Goal: Task Accomplishment & Management: Use online tool/utility

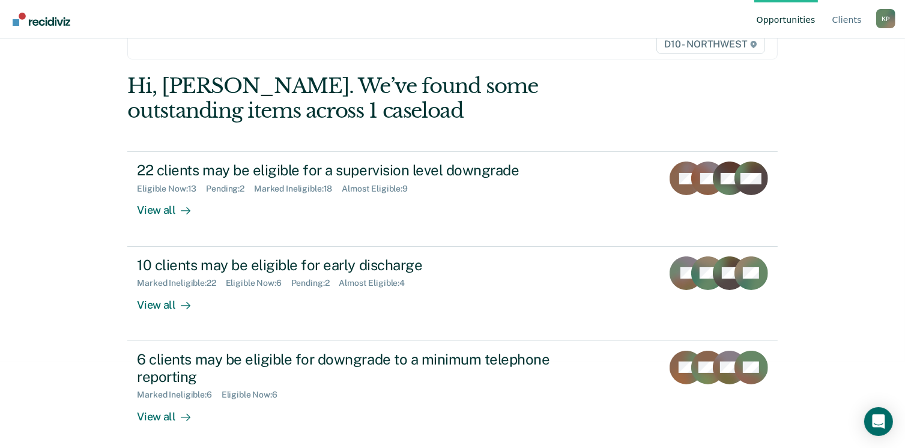
scroll to position [90, 0]
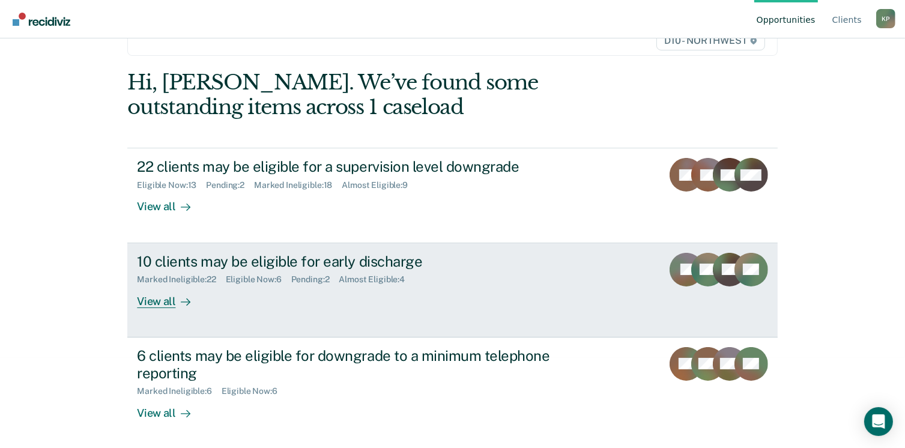
click at [153, 300] on div "View all" at bounding box center [170, 296] width 67 height 23
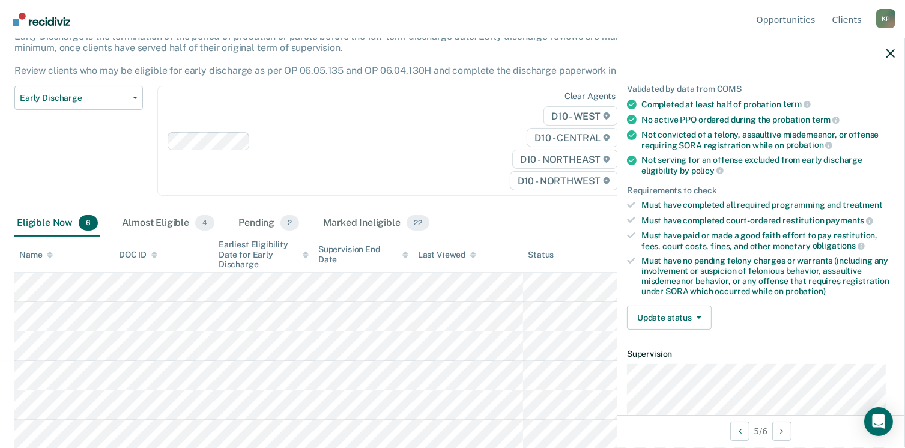
scroll to position [120, 0]
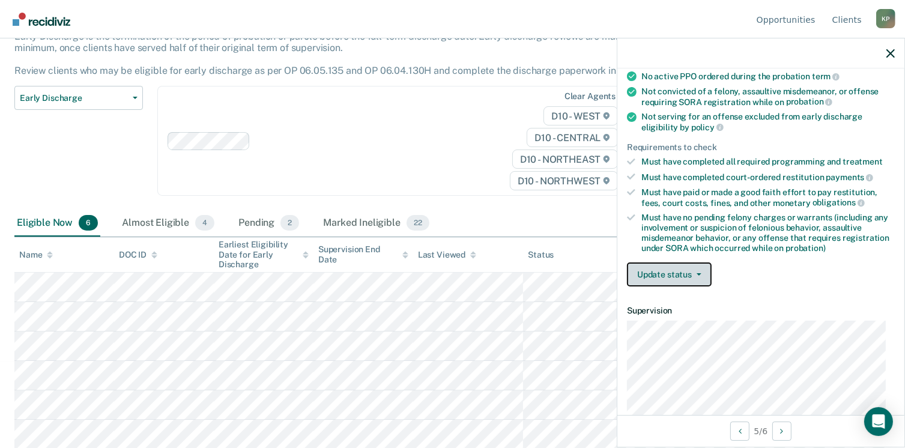
click at [705, 272] on button "Update status" at bounding box center [669, 275] width 85 height 24
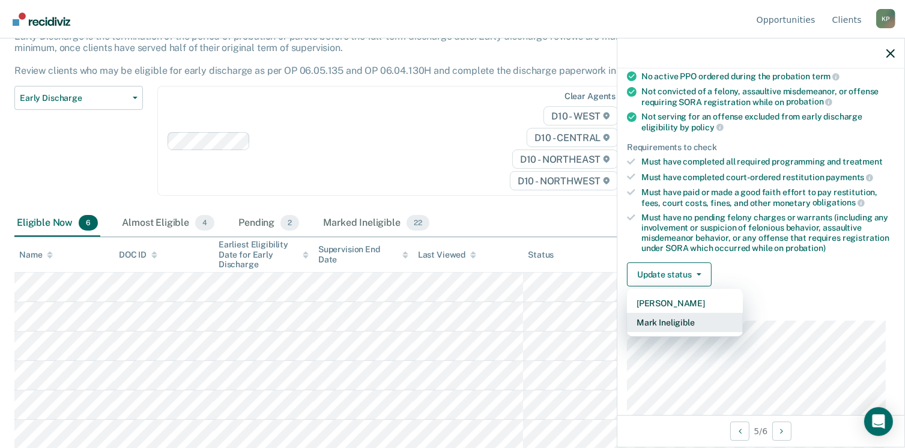
click at [696, 322] on button "Mark Ineligible" at bounding box center [685, 322] width 116 height 19
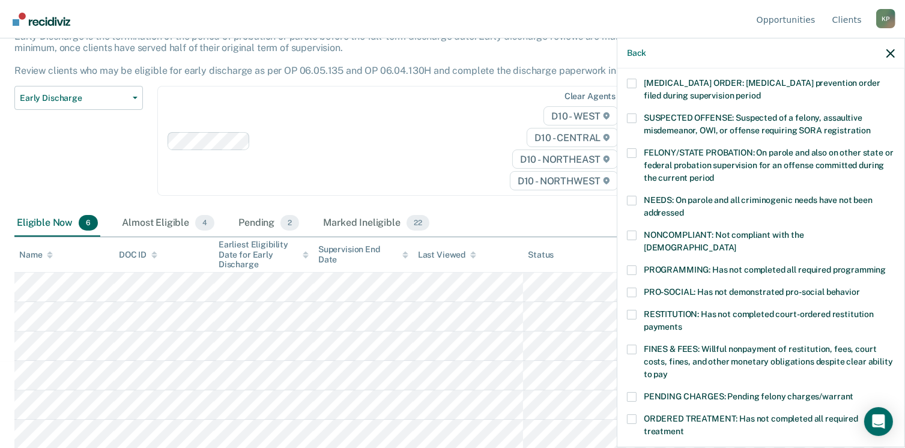
scroll to position [60, 0]
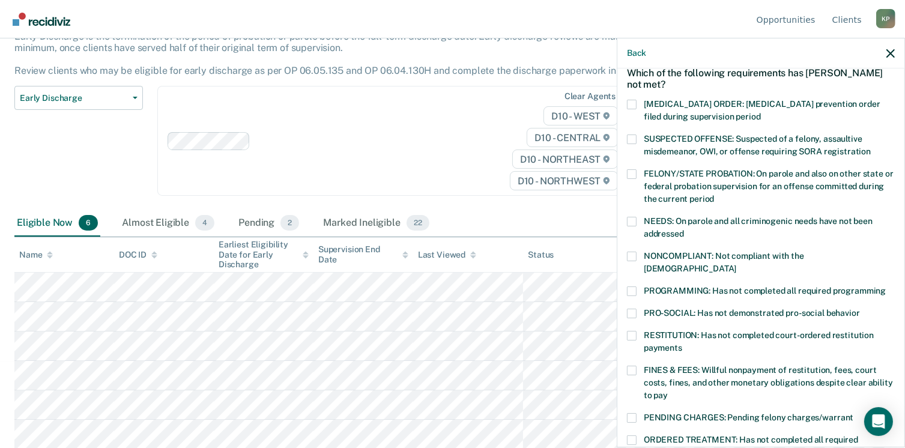
click at [634, 287] on span at bounding box center [632, 292] width 10 height 10
click at [886, 287] on input "PROGRAMMING: Has not completed all required programming" at bounding box center [886, 287] width 0 height 0
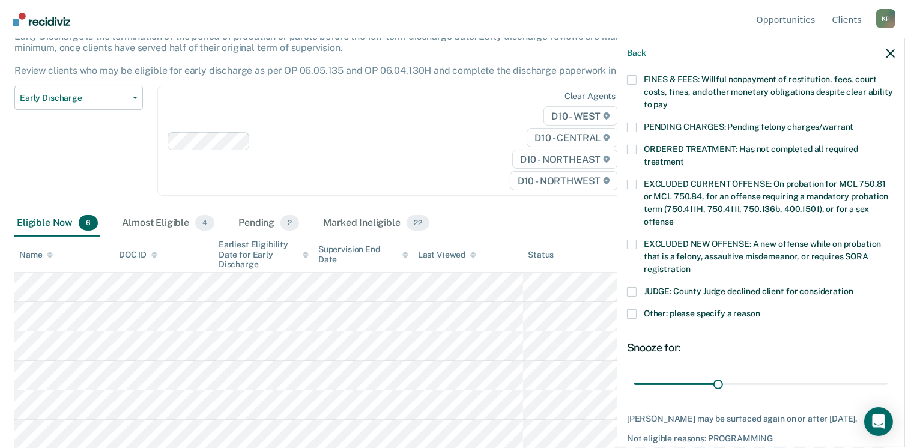
scroll to position [401, 0]
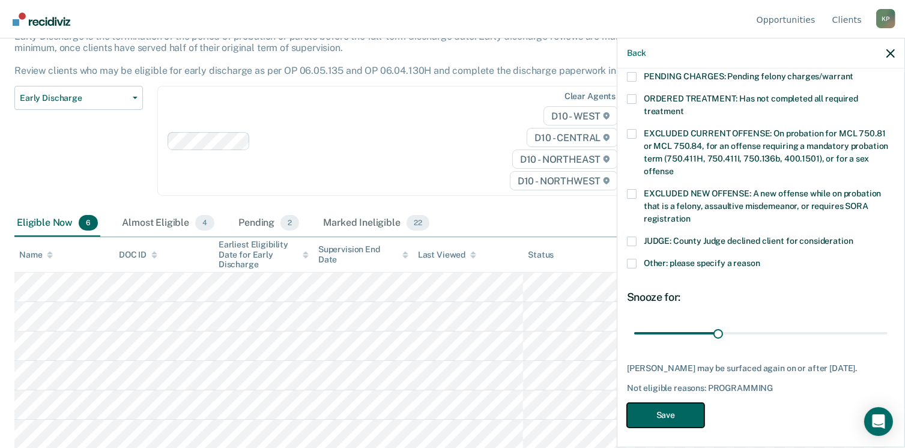
click at [683, 412] on button "Save" at bounding box center [665, 415] width 77 height 25
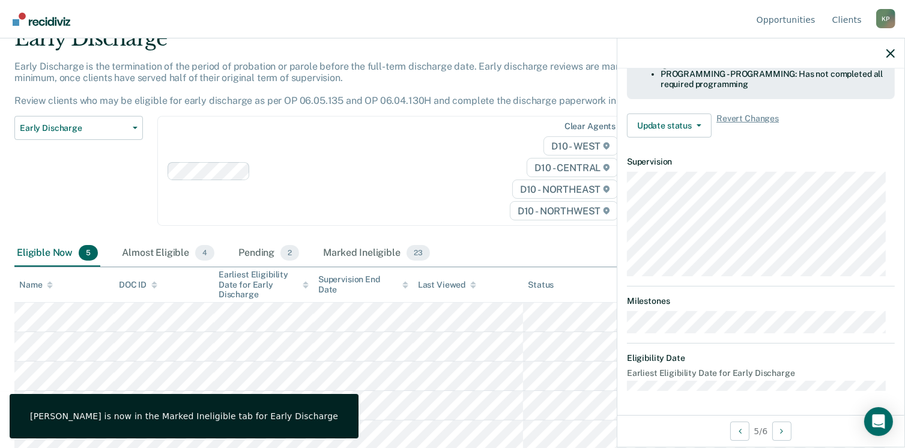
scroll to position [374, 0]
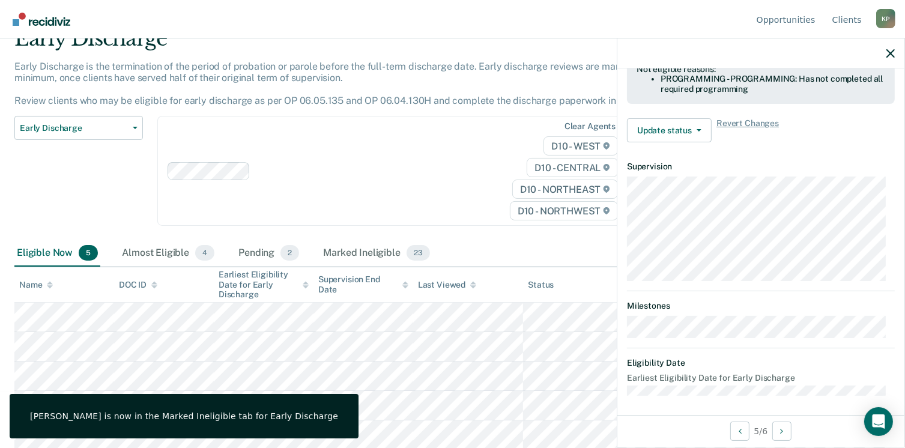
click at [348, 142] on div "Clear agents D10 - WEST D10 - CENTRAL D10 - NORTHEAST D10 - NORTHWEST" at bounding box center [393, 171] width 473 height 110
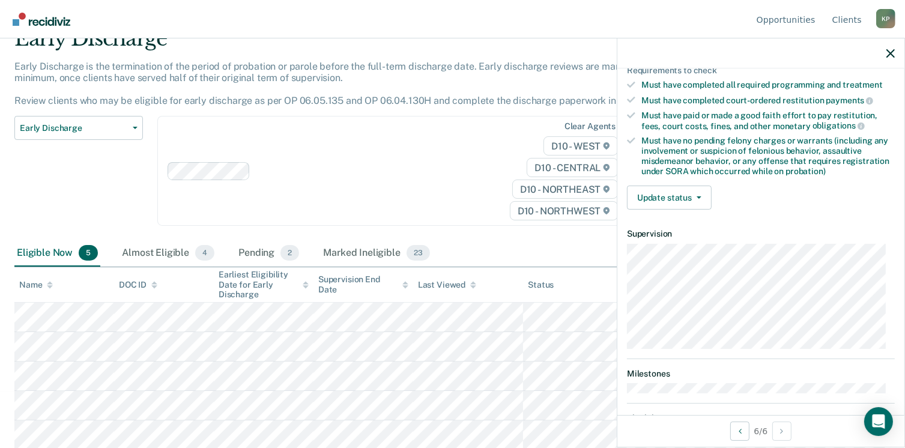
scroll to position [132, 0]
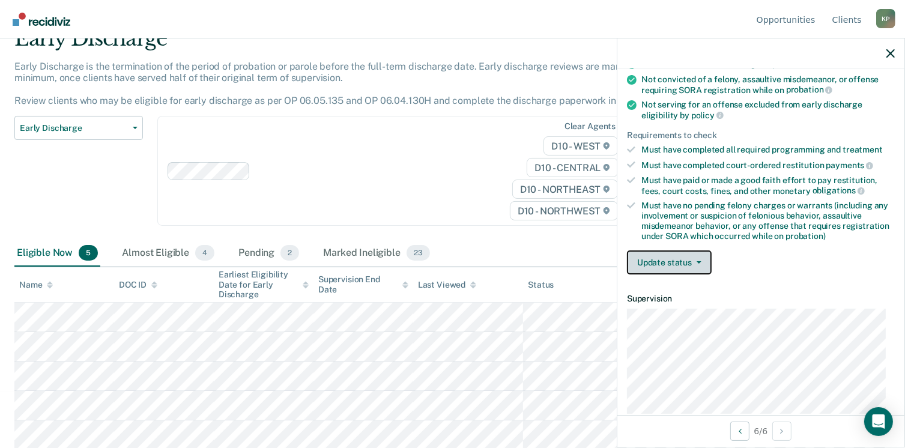
click at [706, 257] on button "Update status" at bounding box center [669, 263] width 85 height 24
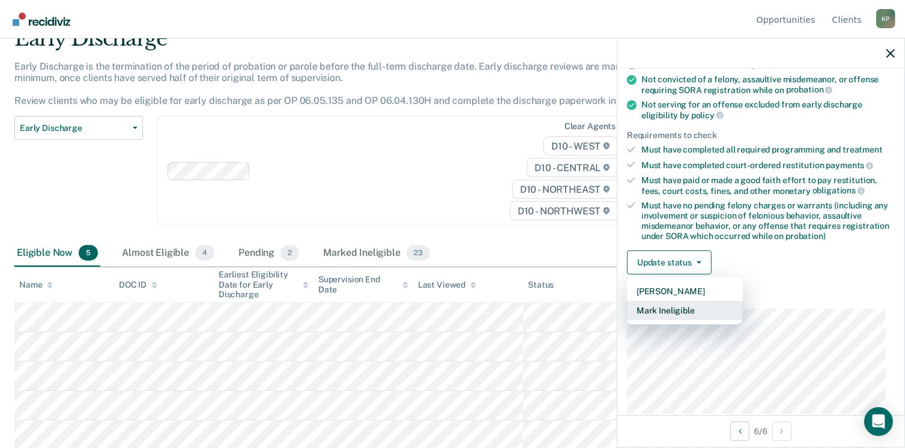
click at [688, 308] on button "Mark Ineligible" at bounding box center [685, 310] width 116 height 19
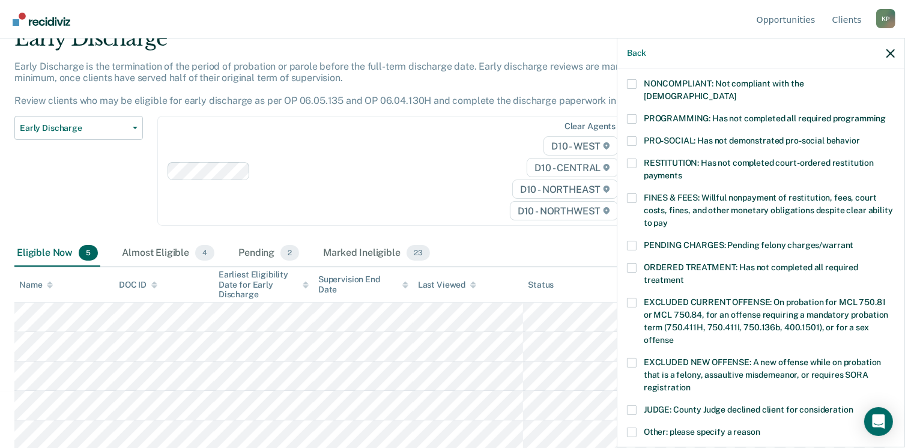
scroll to position [240, 0]
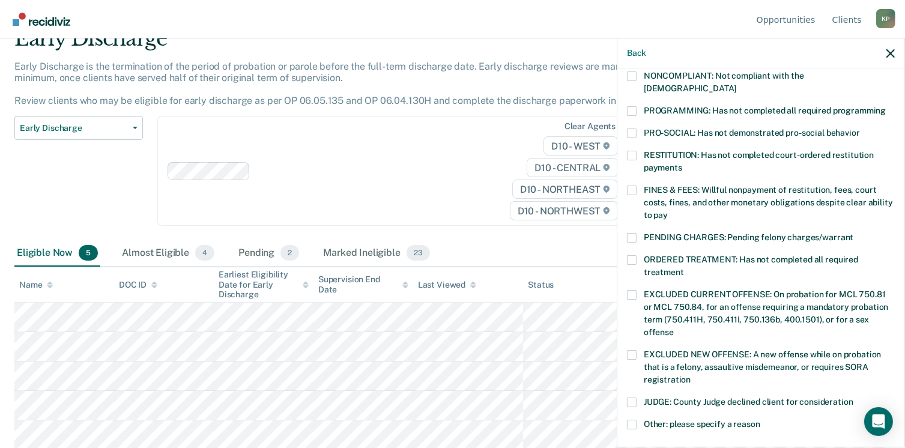
click at [634, 233] on span at bounding box center [632, 238] width 10 height 10
click at [854, 233] on input "PENDING CHARGES: Pending felony charges/warrant" at bounding box center [854, 233] width 0 height 0
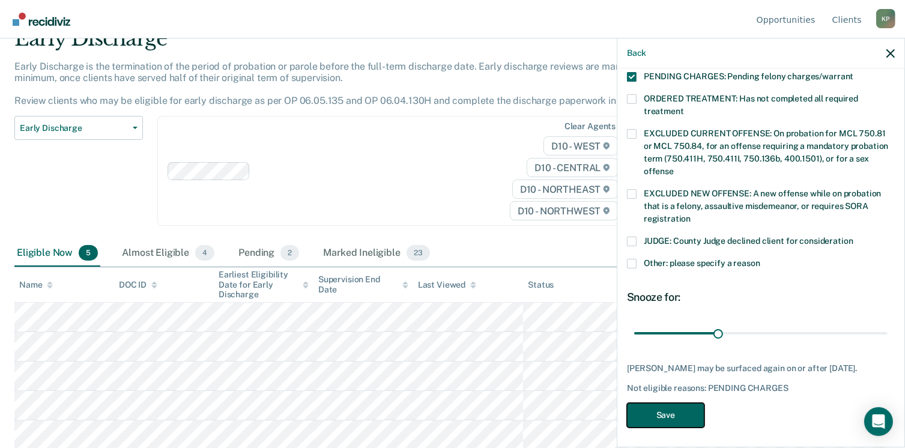
click at [680, 412] on button "Save" at bounding box center [665, 415] width 77 height 25
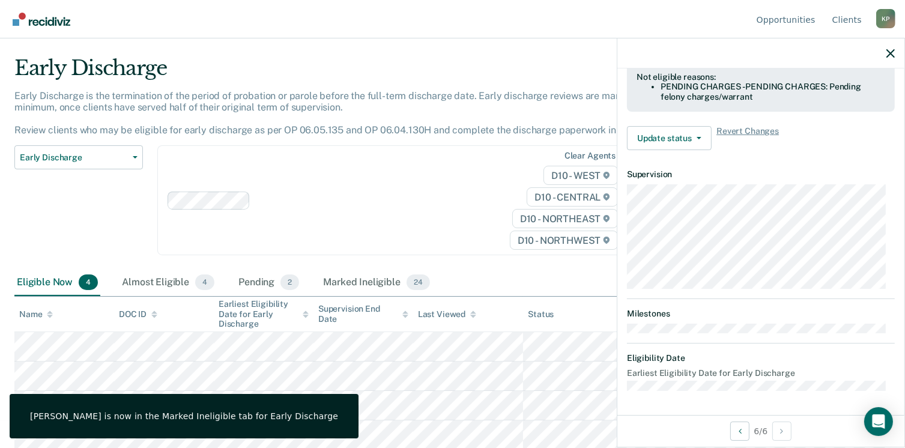
scroll to position [361, 0]
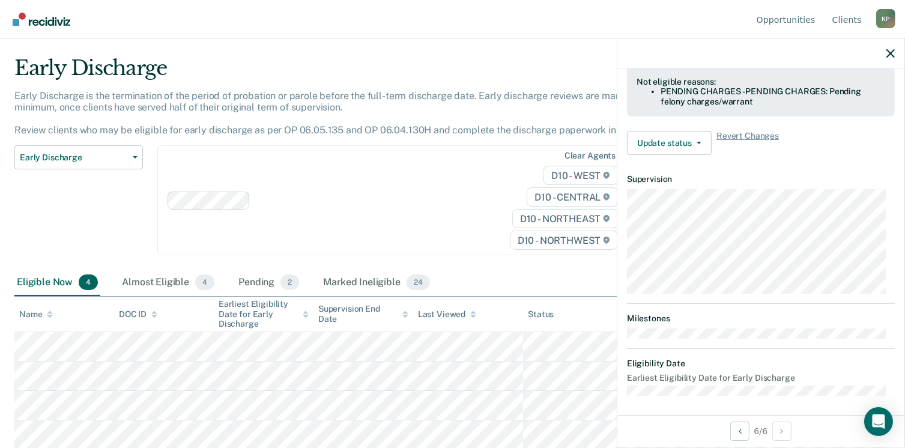
click at [60, 20] on img "Go to Recidiviz Home" at bounding box center [42, 19] width 58 height 13
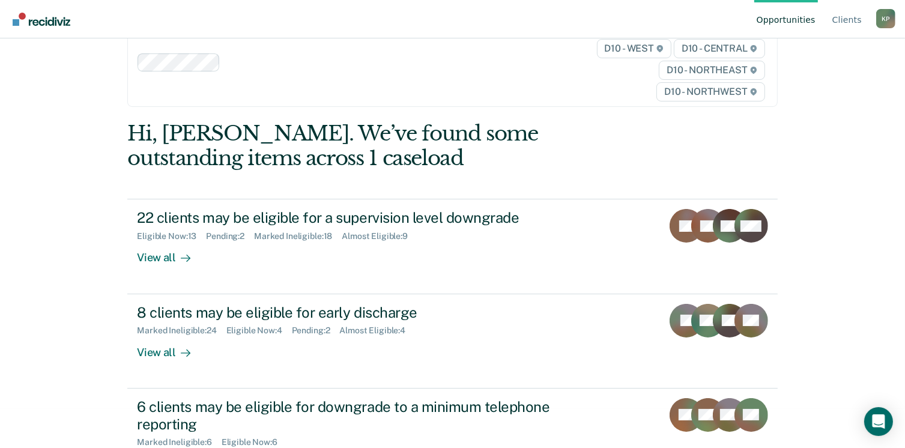
scroll to position [90, 0]
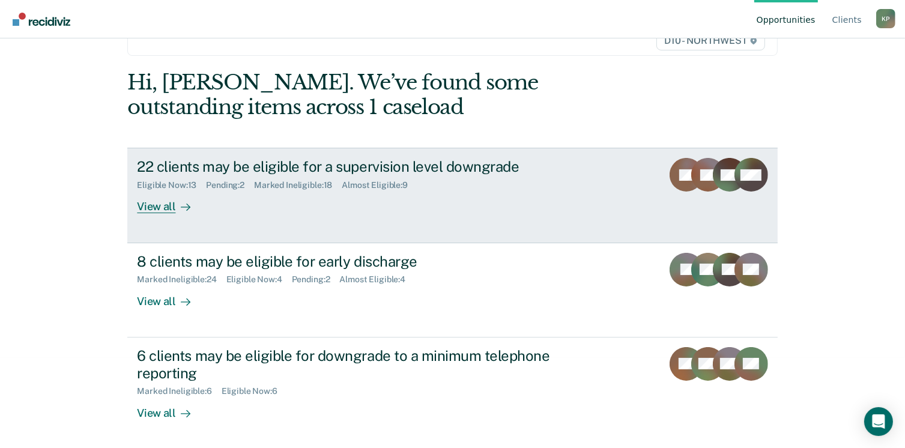
click at [159, 202] on div "View all" at bounding box center [170, 201] width 67 height 23
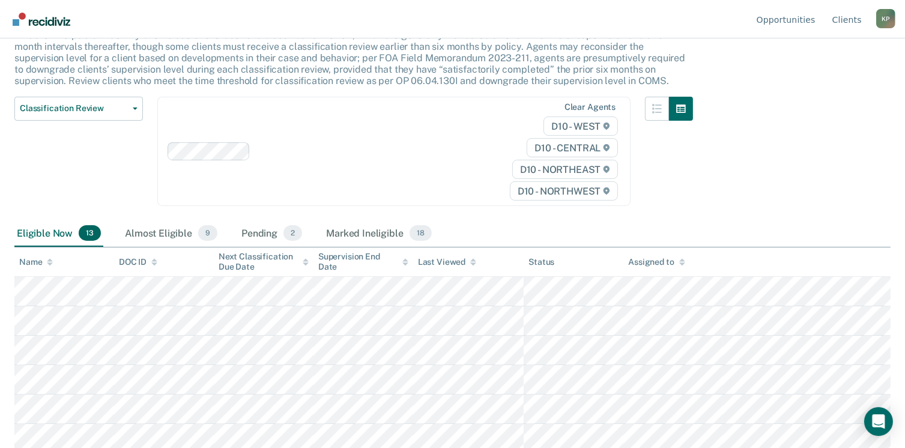
scroll to position [58, 0]
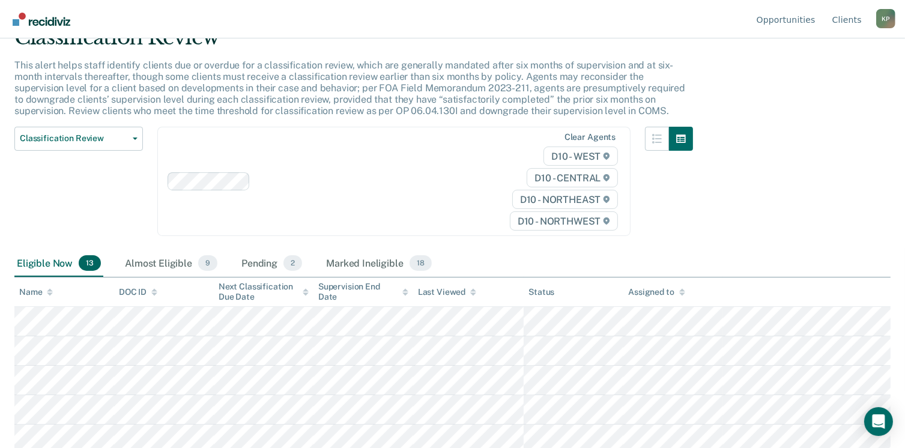
click at [46, 23] on img "Go to Recidiviz Home" at bounding box center [42, 19] width 58 height 13
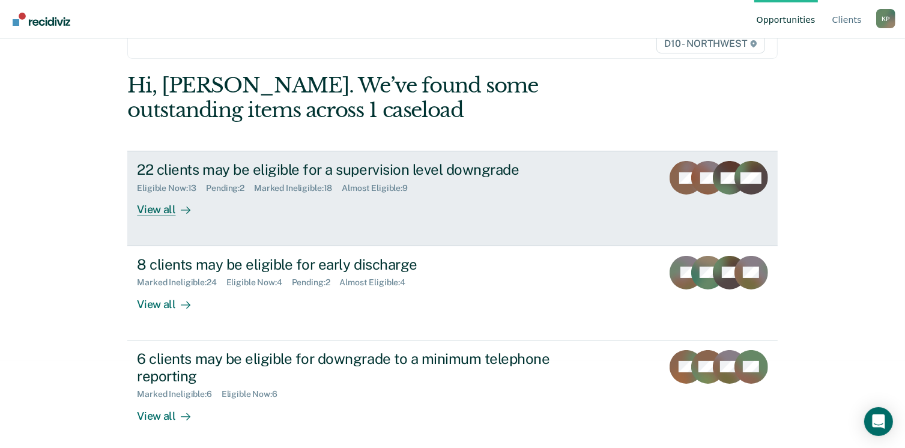
scroll to position [90, 0]
